Goal: Task Accomplishment & Management: Use online tool/utility

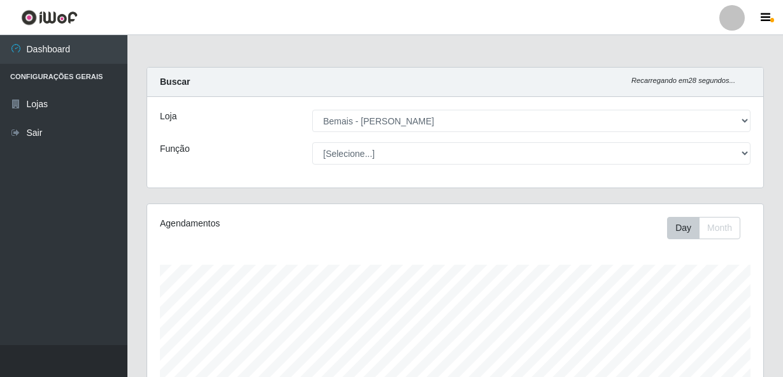
select select "230"
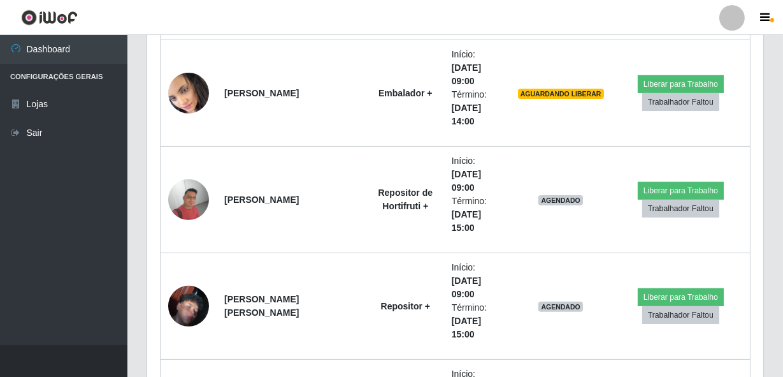
scroll to position [853, 0]
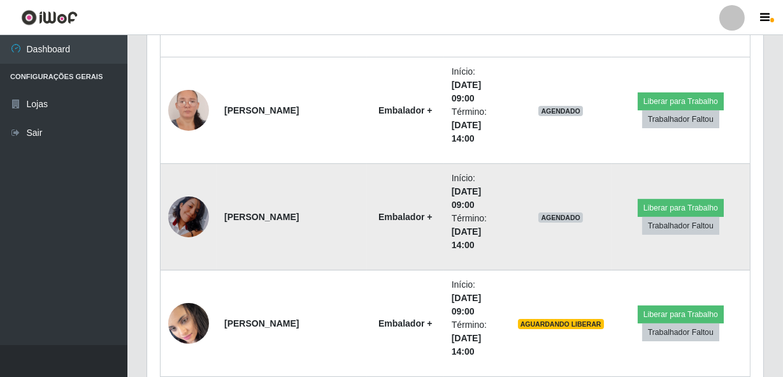
scroll to position [505, 0]
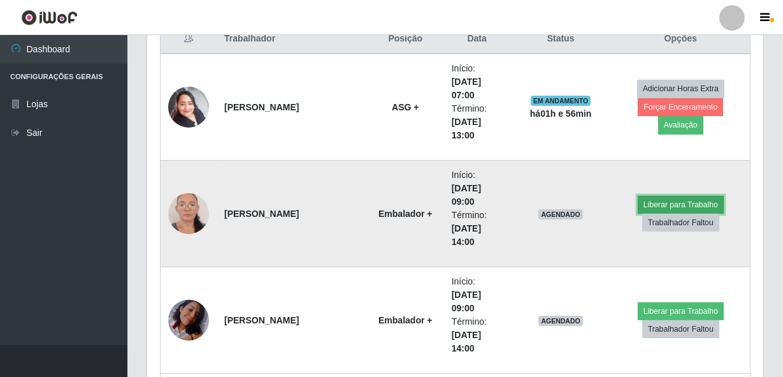
click at [678, 196] on button "Liberar para Trabalho" at bounding box center [681, 205] width 86 height 18
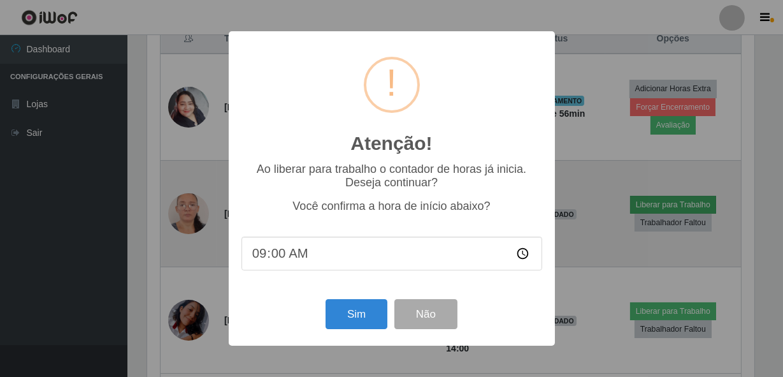
scroll to position [265, 611]
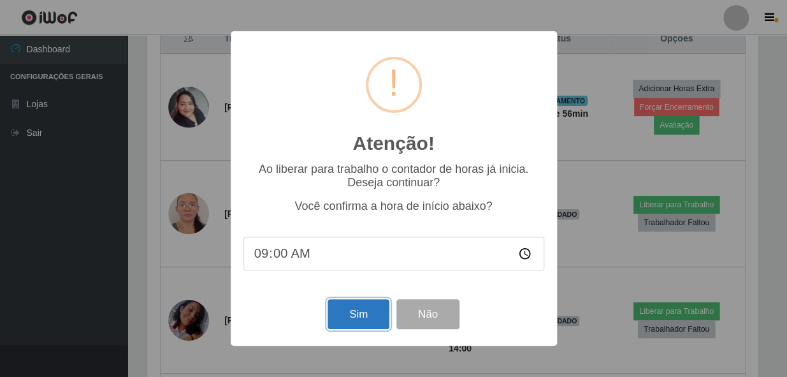
click at [369, 317] on button "Sim" at bounding box center [359, 314] width 62 height 30
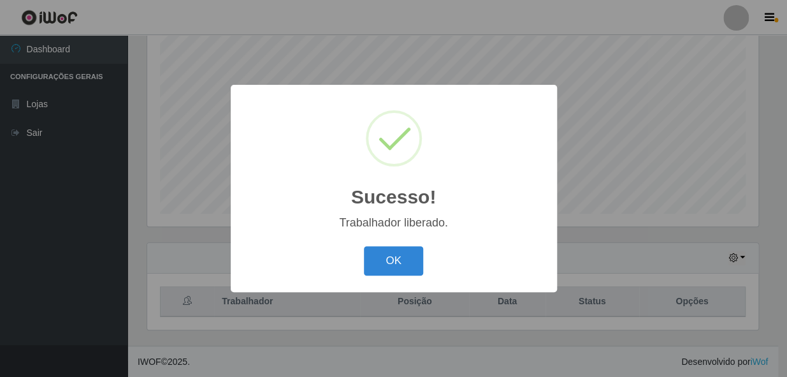
click at [364, 246] on button "OK" at bounding box center [393, 261] width 59 height 30
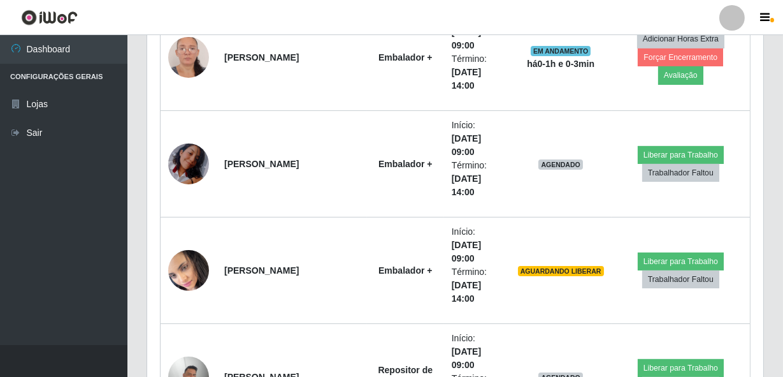
scroll to position [648, 0]
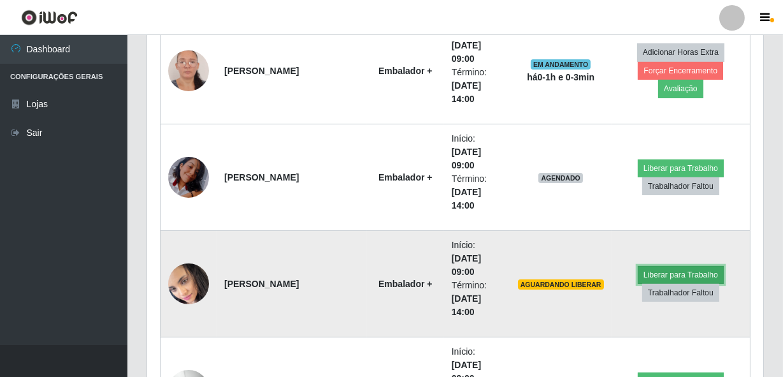
click at [702, 277] on button "Liberar para Trabalho" at bounding box center [681, 275] width 86 height 18
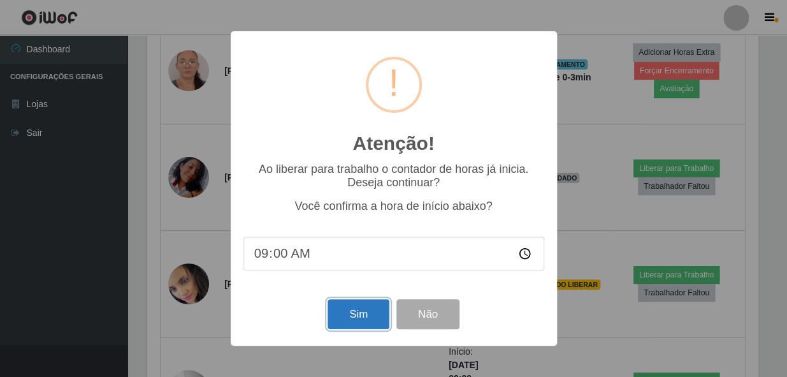
click at [331, 303] on button "Sim" at bounding box center [359, 314] width 62 height 30
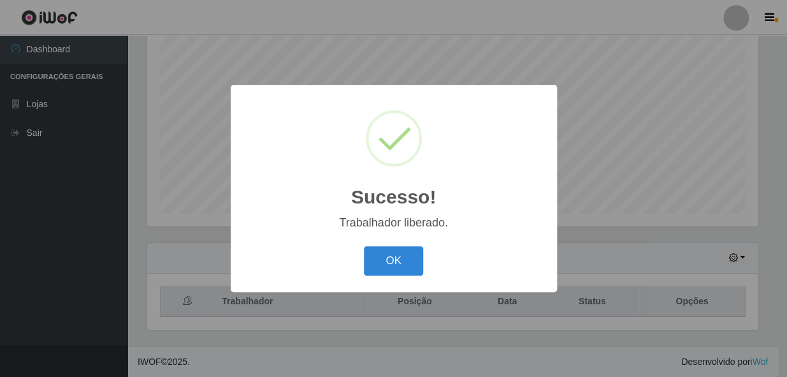
click at [364, 246] on button "OK" at bounding box center [393, 261] width 59 height 30
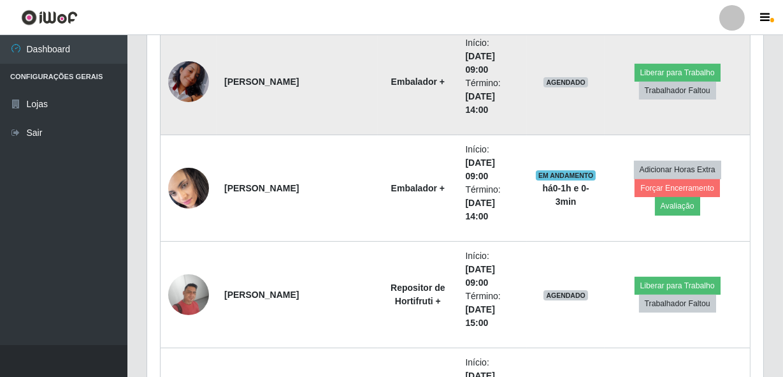
scroll to position [764, 0]
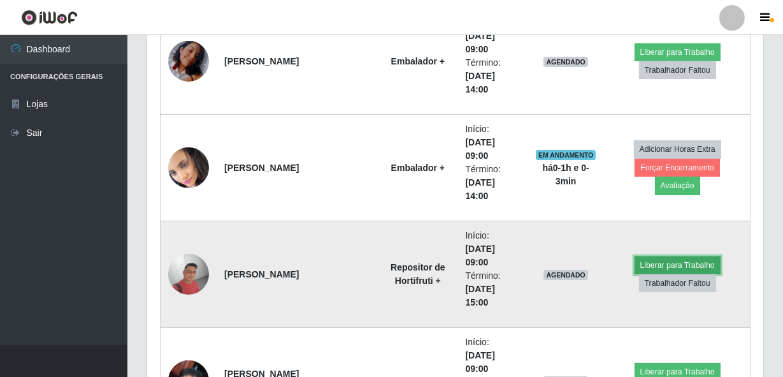
click at [698, 265] on button "Liberar para Trabalho" at bounding box center [678, 265] width 86 height 18
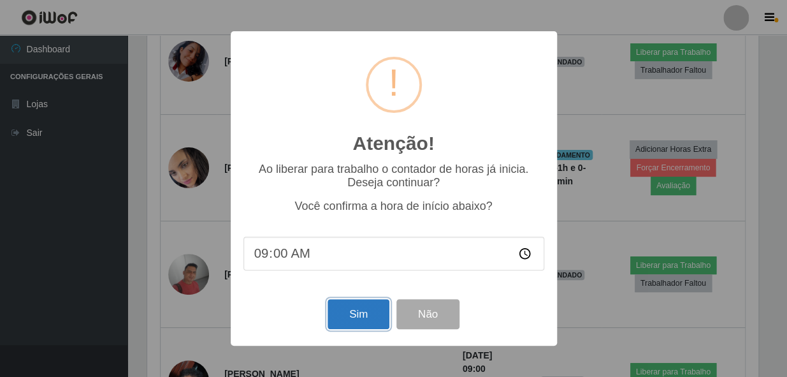
click at [360, 312] on button "Sim" at bounding box center [359, 314] width 62 height 30
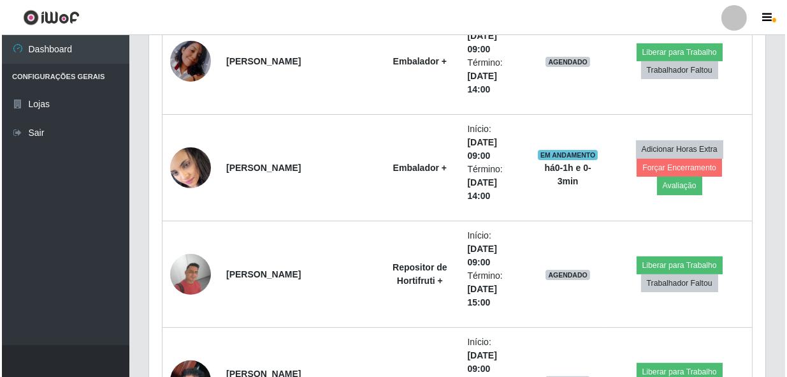
scroll to position [0, 0]
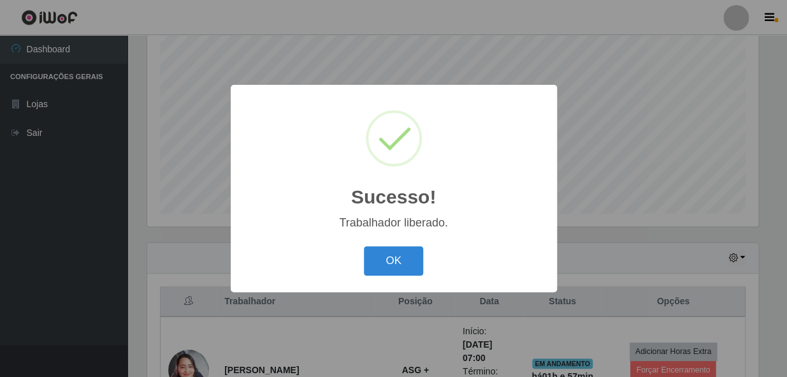
click at [364, 246] on button "OK" at bounding box center [393, 261] width 59 height 30
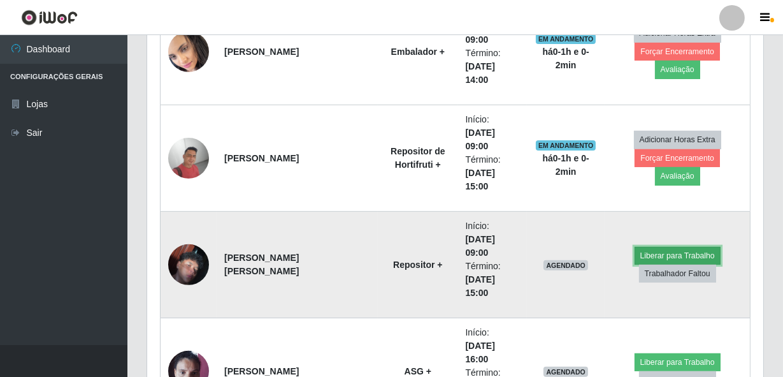
click at [655, 249] on button "Liberar para Trabalho" at bounding box center [678, 256] width 86 height 18
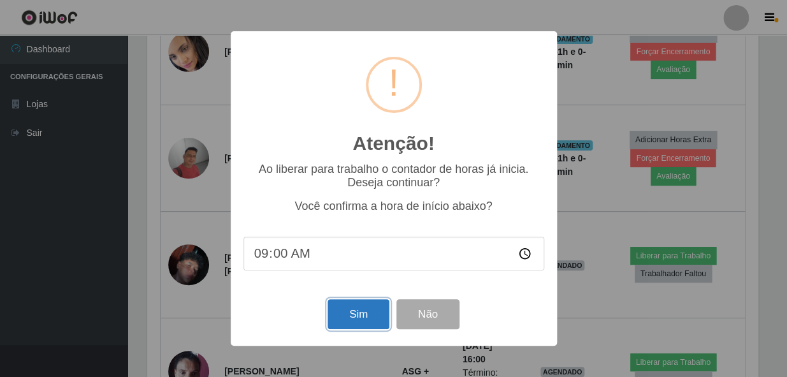
click at [378, 311] on button "Sim" at bounding box center [359, 314] width 62 height 30
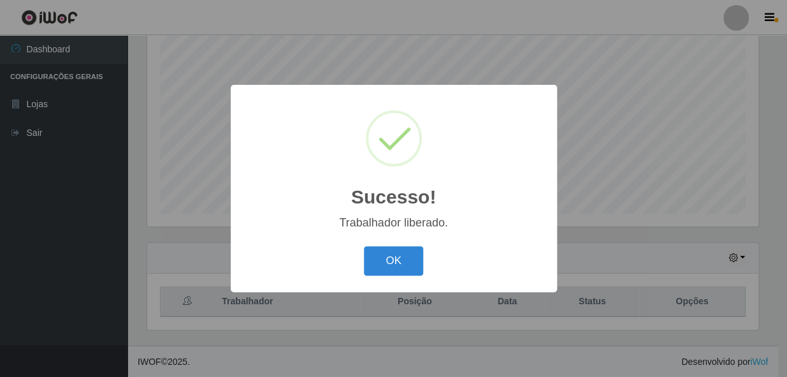
click at [364, 246] on button "OK" at bounding box center [393, 261] width 59 height 30
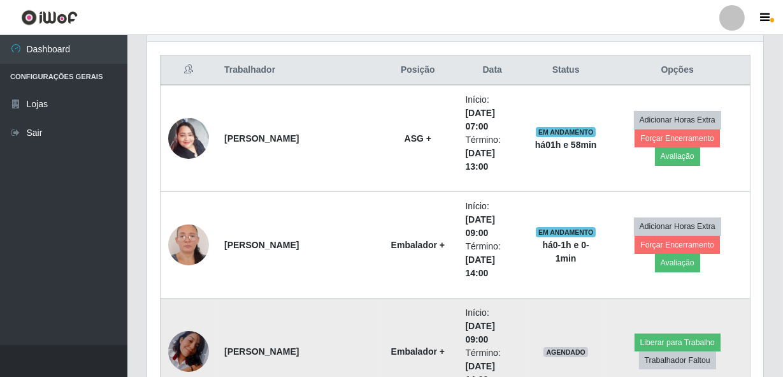
scroll to position [590, 0]
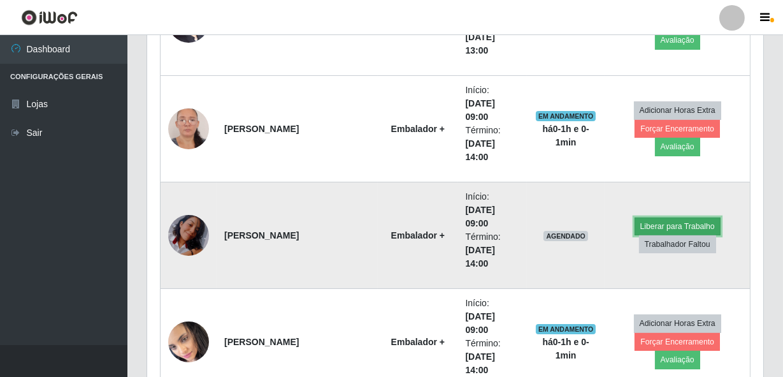
click at [649, 219] on button "Liberar para Trabalho" at bounding box center [678, 226] width 86 height 18
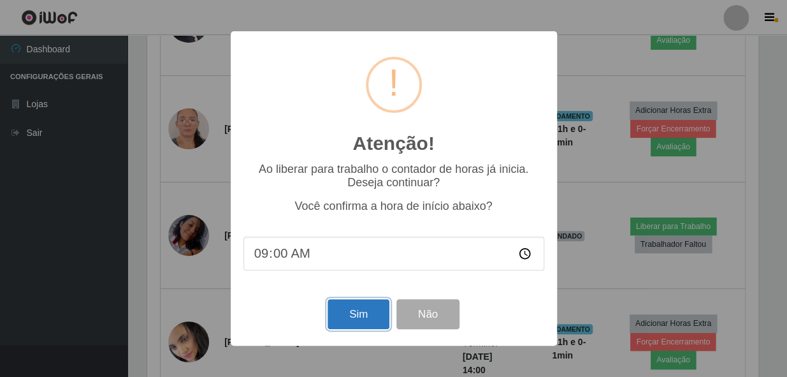
click at [375, 316] on button "Sim" at bounding box center [359, 314] width 62 height 30
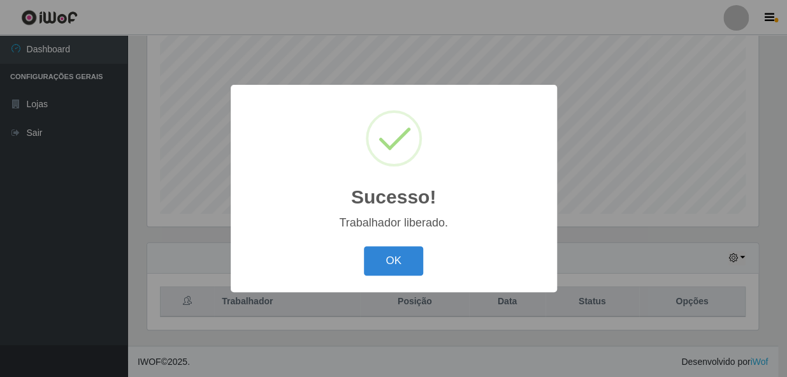
click at [364, 246] on button "OK" at bounding box center [393, 261] width 59 height 30
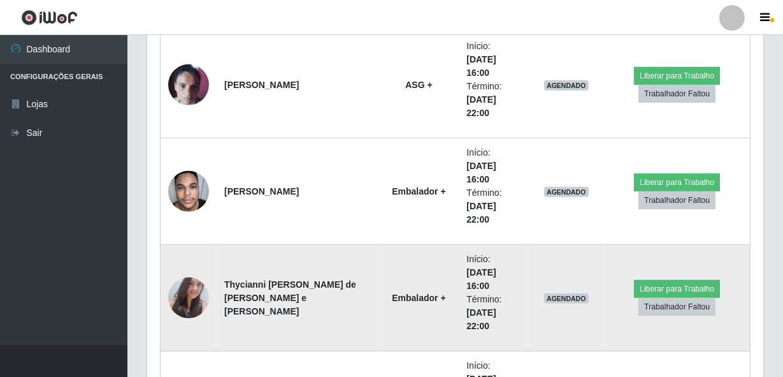
scroll to position [1169, 0]
